Goal: Complete application form

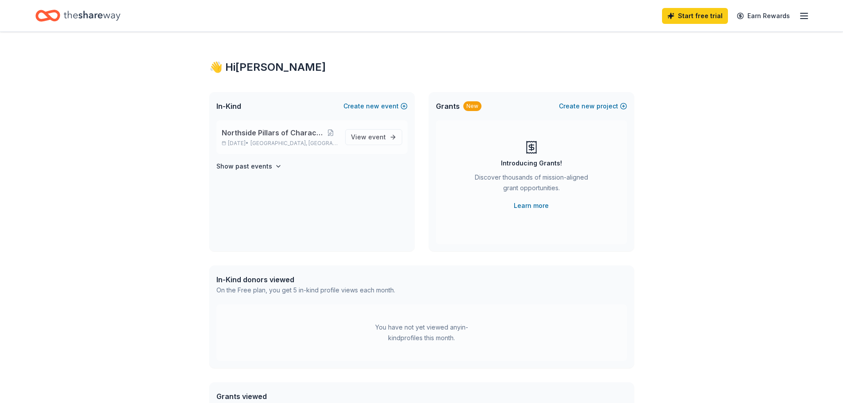
click at [277, 137] on span "Northside Pillars of Character Gala" at bounding box center [273, 132] width 102 height 11
click at [371, 136] on span "event" at bounding box center [377, 137] width 18 height 8
click at [371, 131] on link "View event" at bounding box center [373, 137] width 57 height 16
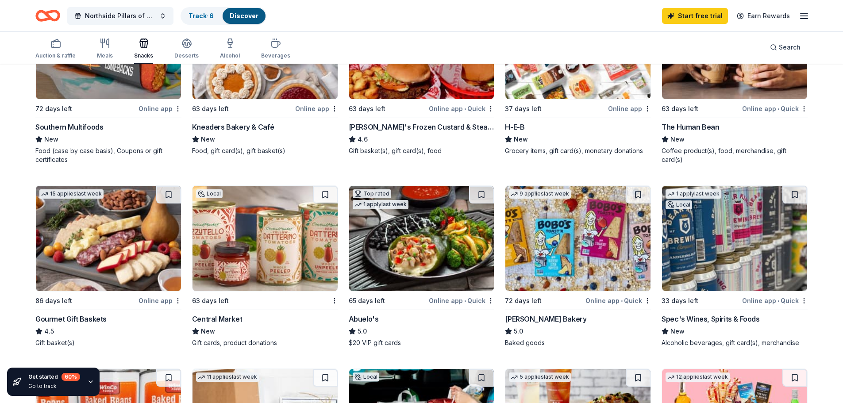
scroll to position [254, 0]
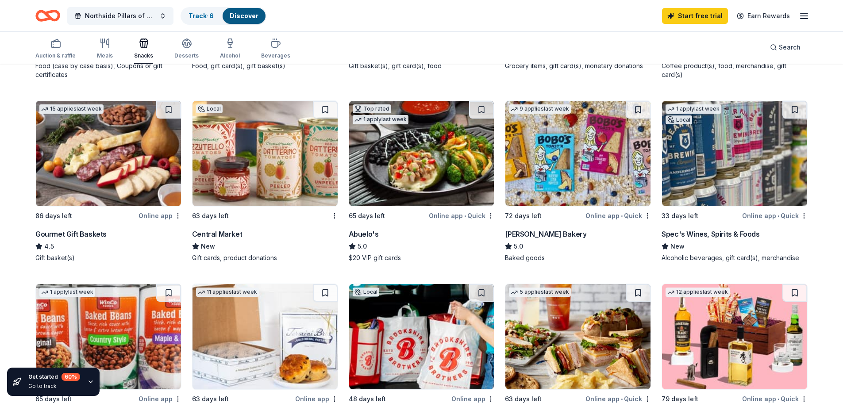
click at [546, 236] on div "[PERSON_NAME] Bakery" at bounding box center [545, 234] width 81 height 11
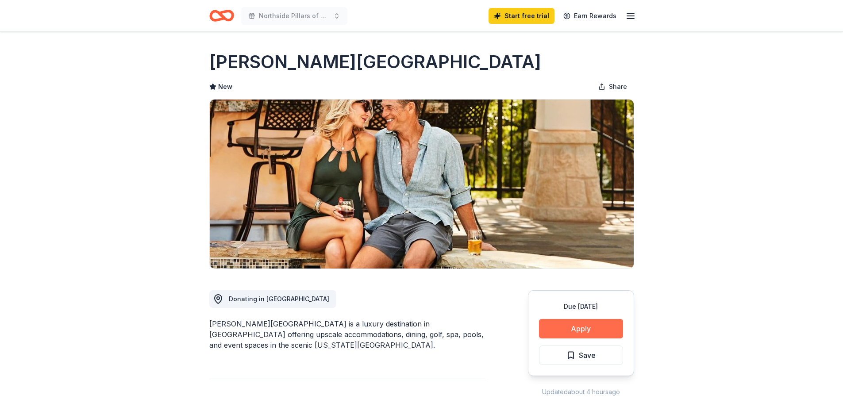
click at [568, 328] on button "Apply" at bounding box center [581, 328] width 84 height 19
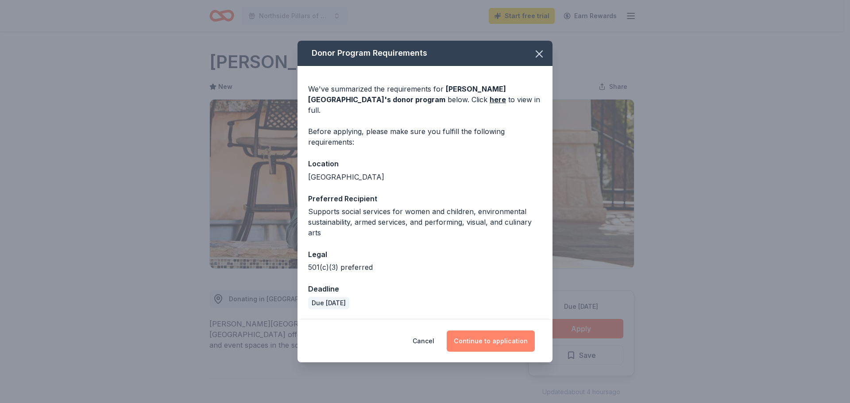
click at [505, 335] on button "Continue to application" at bounding box center [491, 341] width 88 height 21
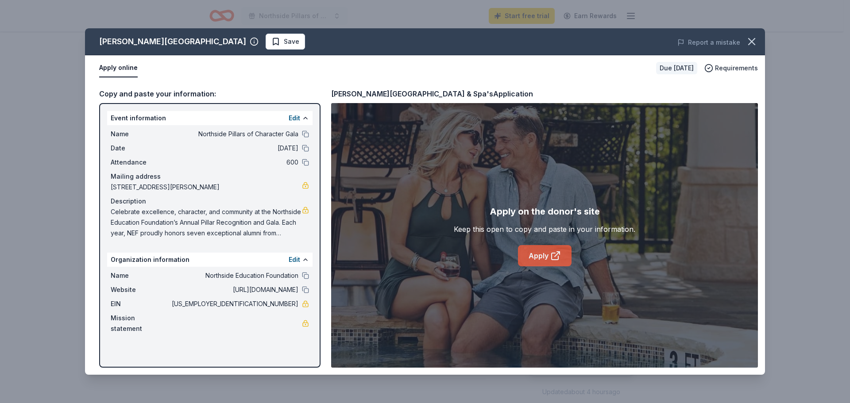
click at [536, 258] on link "Apply" at bounding box center [545, 255] width 54 height 21
drag, startPoint x: 228, startPoint y: 290, endPoint x: 293, endPoint y: 288, distance: 65.1
click at [291, 288] on span "http://www.nisd.net/nef" at bounding box center [234, 290] width 128 height 11
click at [305, 291] on button at bounding box center [305, 289] width 7 height 7
